Goal: Find specific page/section: Find specific page/section

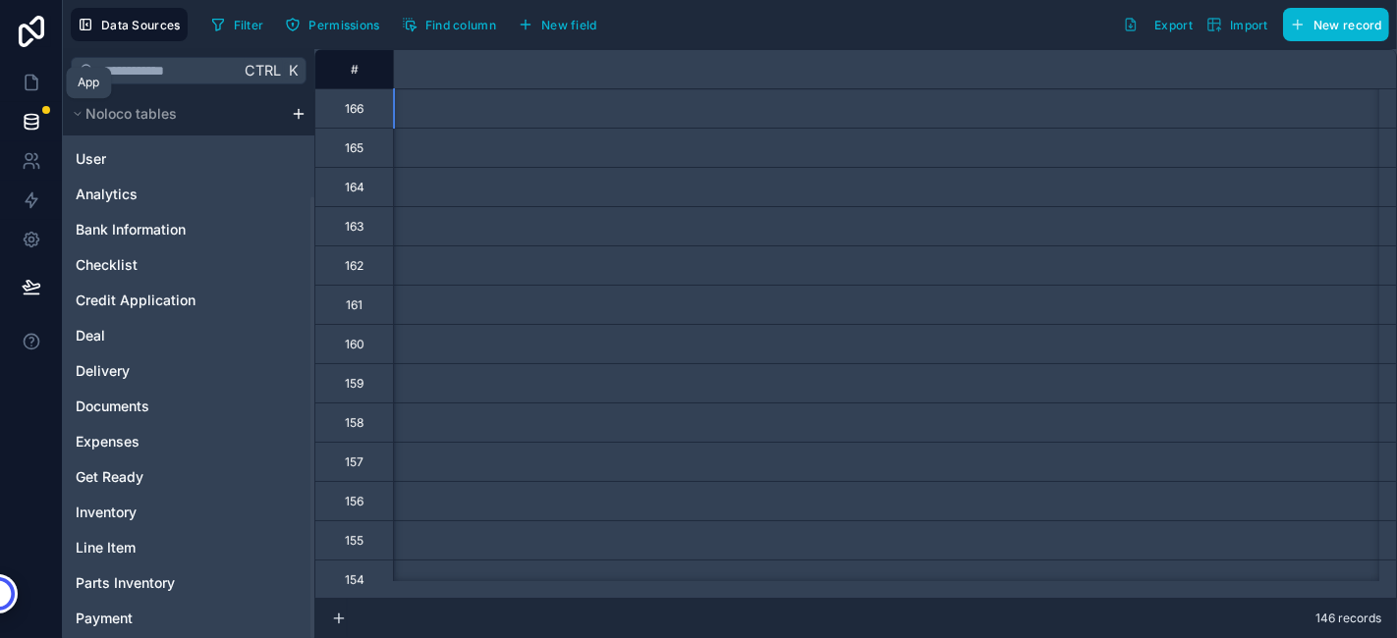
scroll to position [0, 3247]
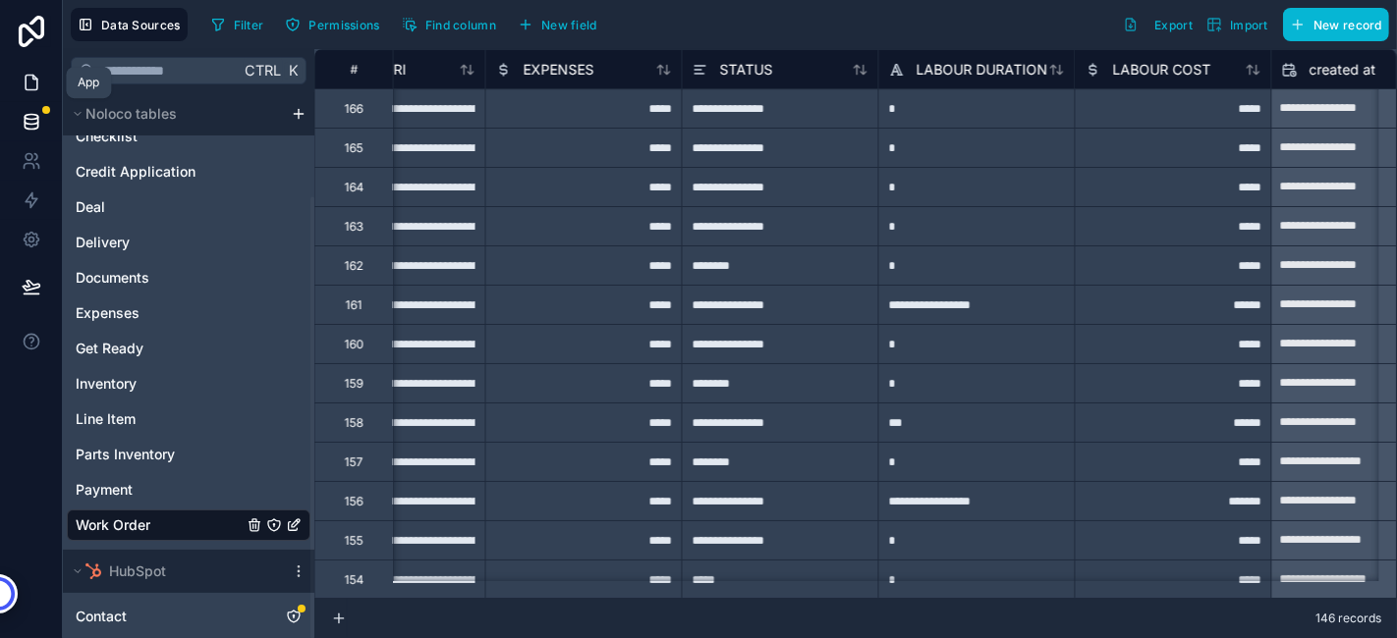
drag, startPoint x: 0, startPoint y: 0, endPoint x: 25, endPoint y: 90, distance: 93.6
click at [25, 90] on icon at bounding box center [32, 83] width 20 height 20
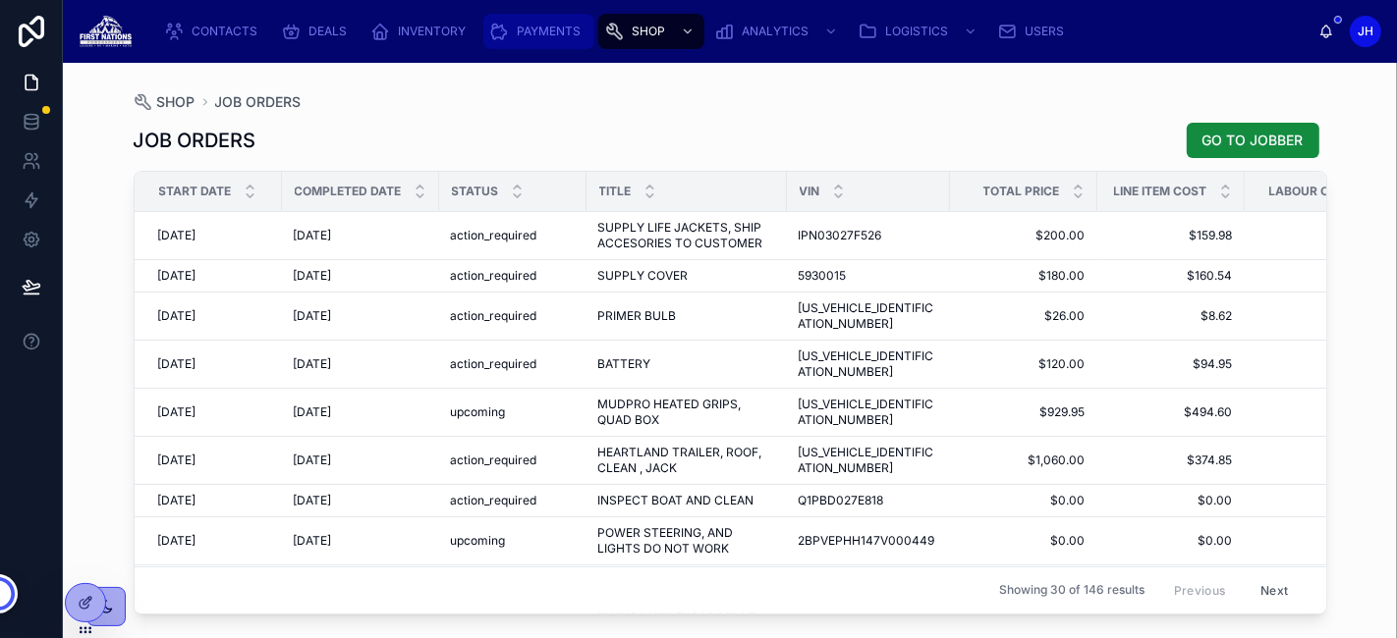
click at [550, 24] on span "PAYMENTS" at bounding box center [549, 32] width 64 height 16
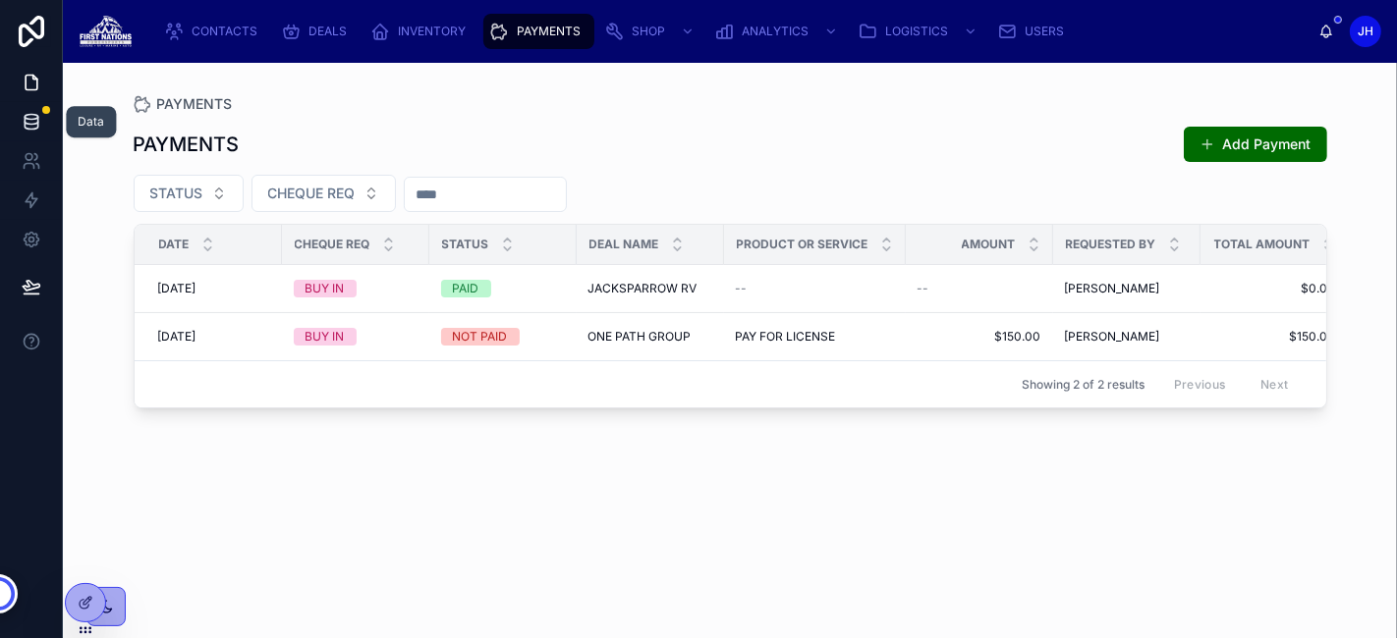
click at [39, 135] on link at bounding box center [31, 121] width 62 height 39
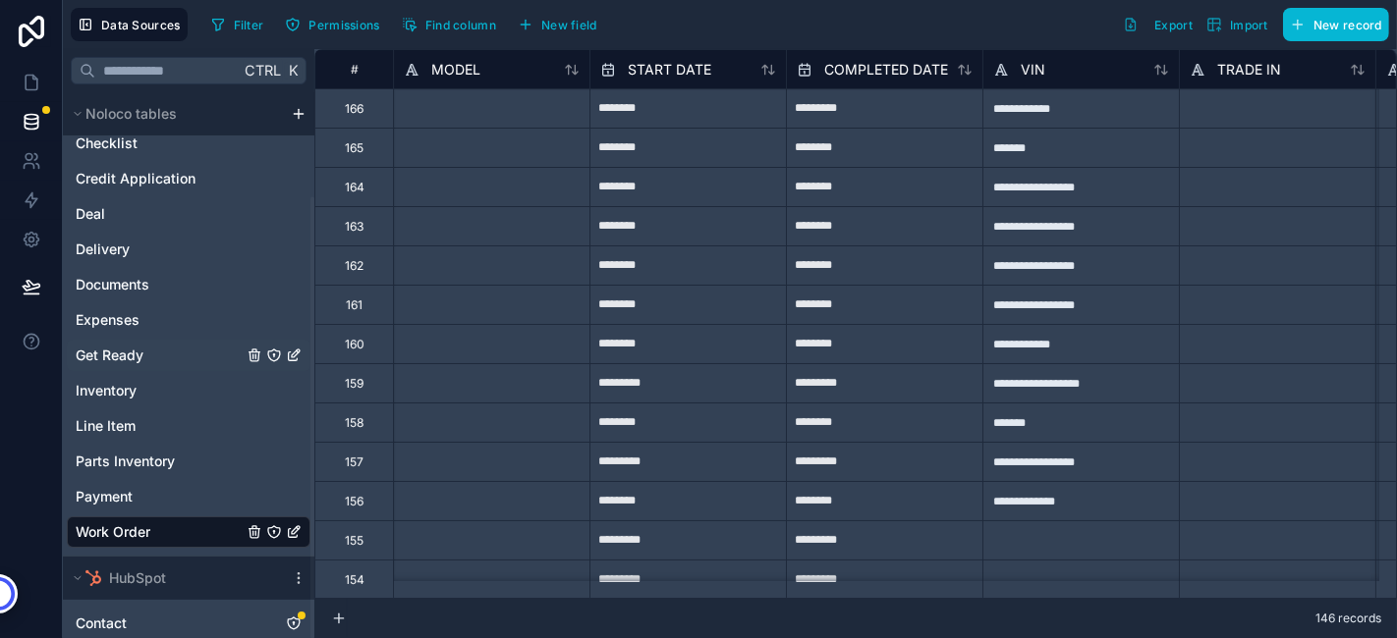
scroll to position [129, 0]
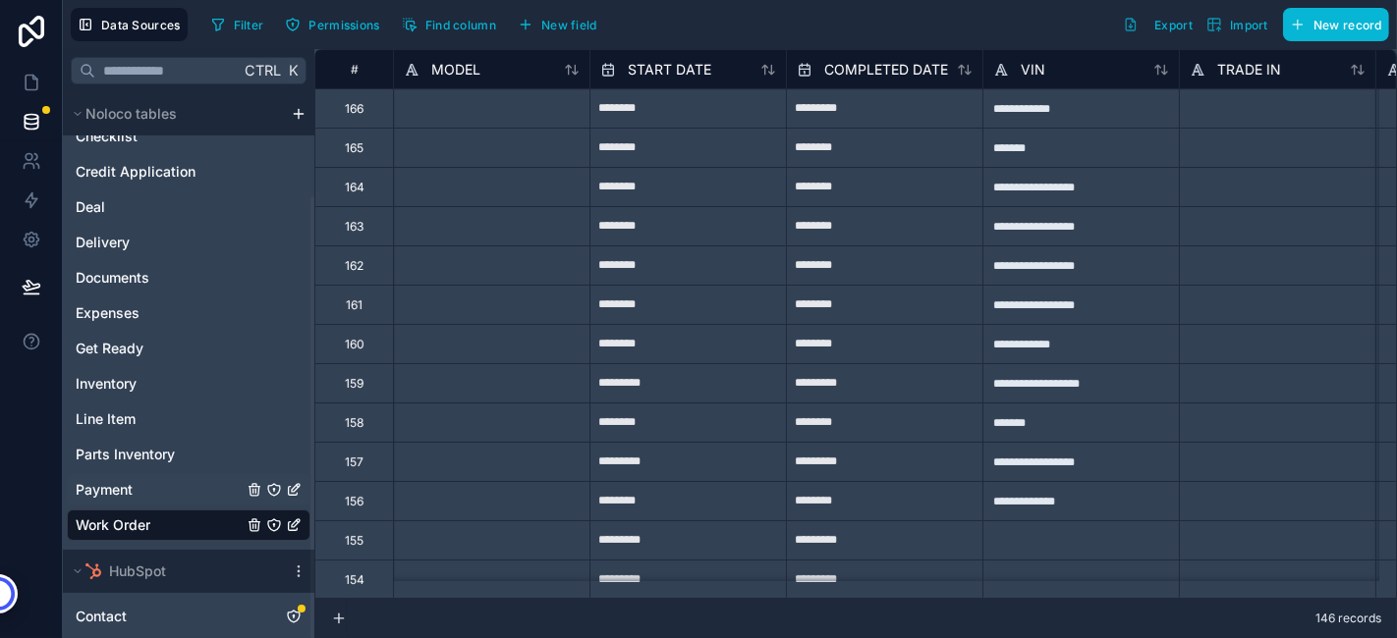
click at [138, 486] on link "Payment" at bounding box center [159, 490] width 167 height 20
